Goal: Navigation & Orientation: Find specific page/section

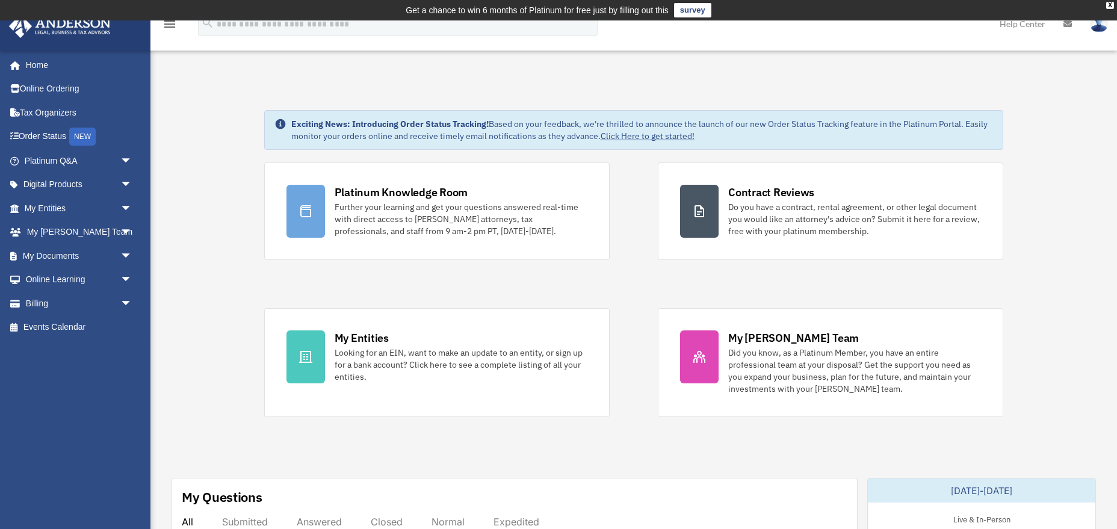
click at [40, 67] on link "Home" at bounding box center [79, 65] width 142 height 24
click at [62, 209] on link "My Entities arrow_drop_down" at bounding box center [79, 208] width 142 height 24
